Goal: Task Accomplishment & Management: Manage account settings

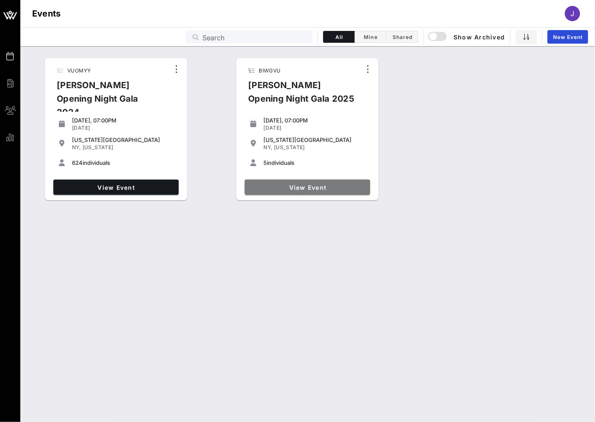
click at [282, 186] on span "View Event" at bounding box center [307, 187] width 119 height 7
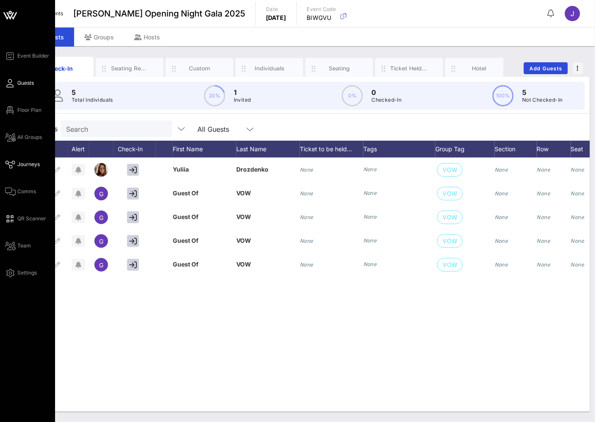
click at [27, 163] on span "Journeys" at bounding box center [28, 165] width 22 height 8
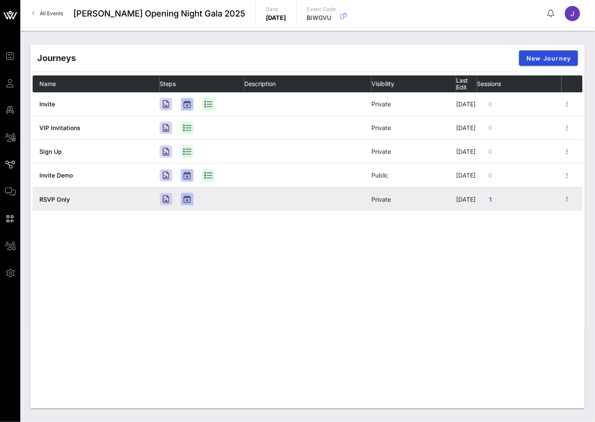
click at [61, 203] on span "RSVP Only" at bounding box center [54, 199] width 30 height 7
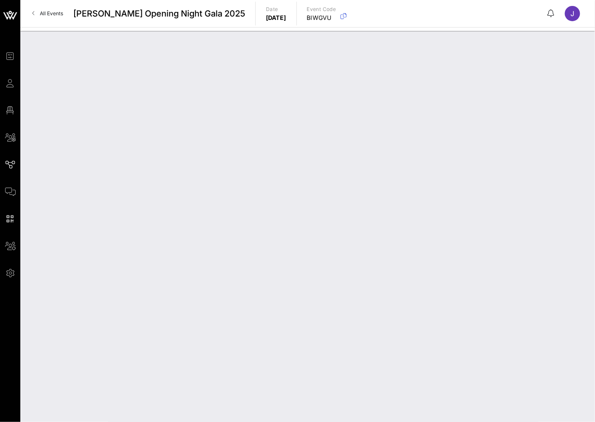
type input "RSVP Only"
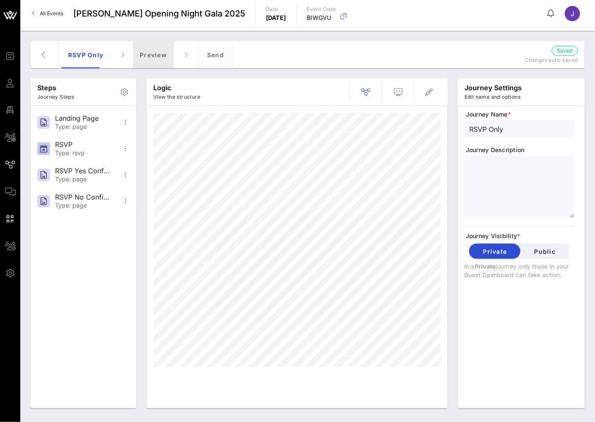
click at [151, 49] on div "Preview" at bounding box center [153, 54] width 41 height 27
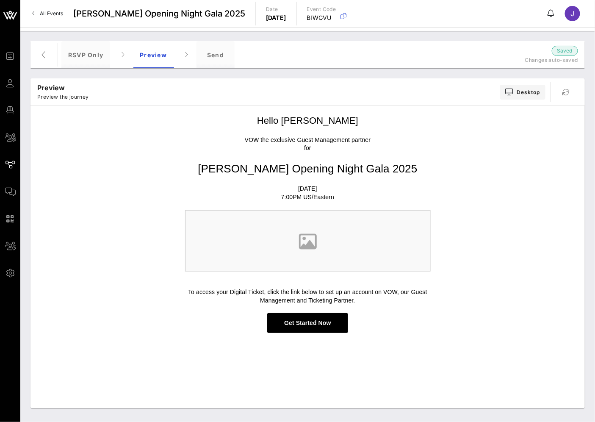
click at [45, 96] on p "Preview the journey" at bounding box center [63, 97] width 52 height 8
click at [227, 58] on div "Send" at bounding box center [216, 54] width 38 height 27
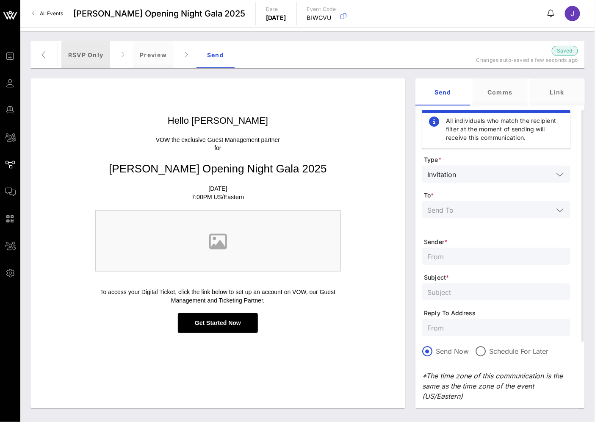
click at [92, 56] on div "RSVP Only" at bounding box center [85, 54] width 49 height 27
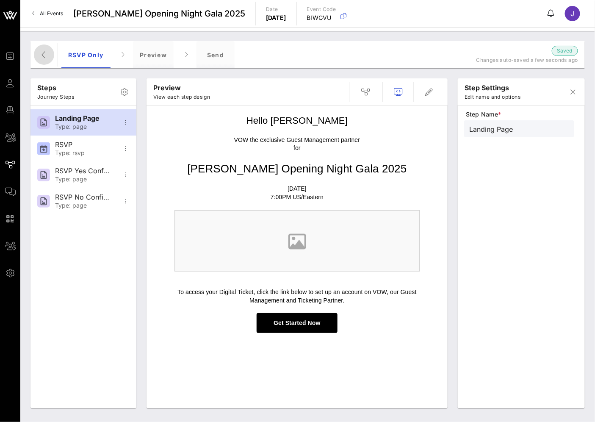
click at [43, 51] on icon "button" at bounding box center [44, 55] width 10 height 10
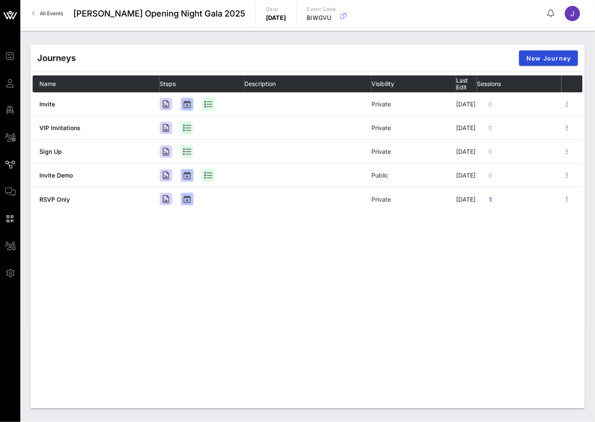
click at [244, 382] on div "Journeys New Journey Name Steps Description Visibility Last Edit Sessions Invit…" at bounding box center [307, 226] width 554 height 364
click at [307, 312] on div "Name Steps Description Visibility Last Edit Sessions Invite Private [DATE] 0 VI…" at bounding box center [308, 202] width 550 height 254
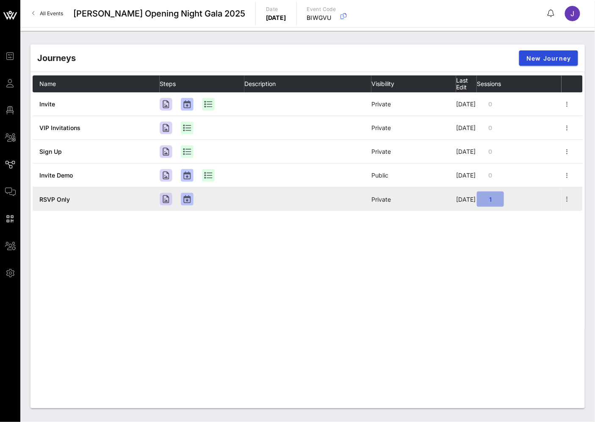
click at [492, 203] on span "1" at bounding box center [491, 199] width 14 height 7
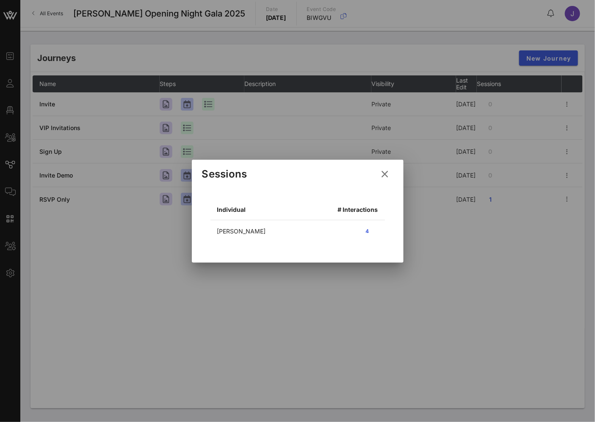
click at [386, 171] on icon at bounding box center [385, 174] width 11 height 10
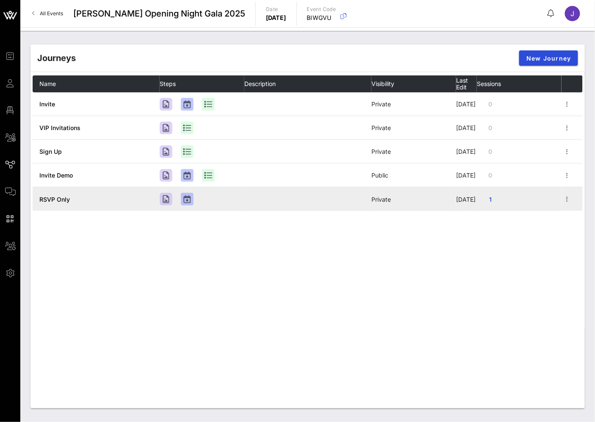
click at [54, 203] on span "RSVP Only" at bounding box center [54, 199] width 30 height 7
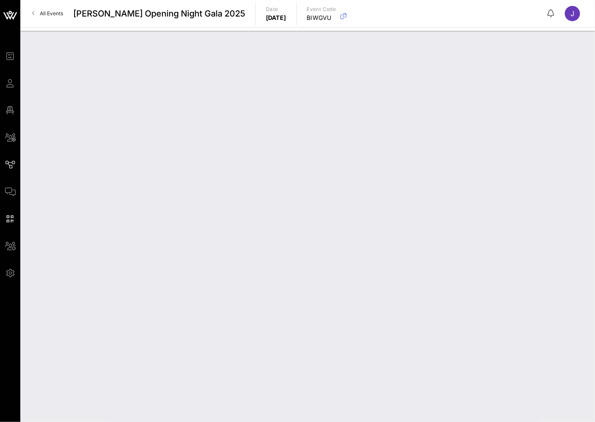
type input "RSVP Only"
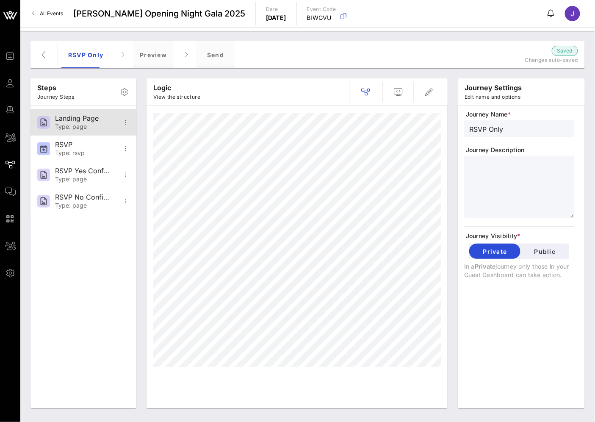
click at [68, 124] on div "Type: page" at bounding box center [83, 126] width 56 height 7
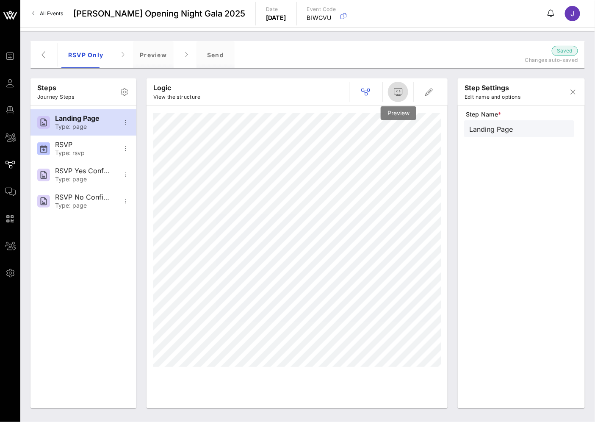
click at [396, 99] on button "button" at bounding box center [398, 92] width 20 height 20
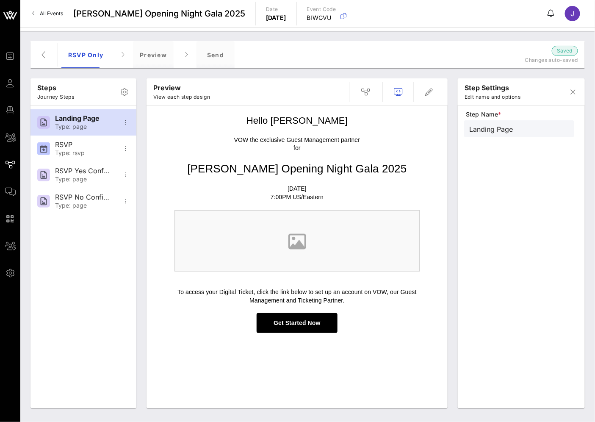
click at [303, 258] on img at bounding box center [298, 240] width 246 height 61
